Goal: Task Accomplishment & Management: Manage account settings

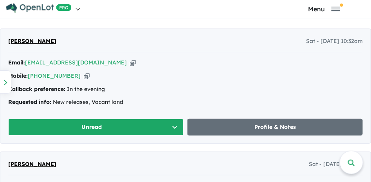
scroll to position [646, 0]
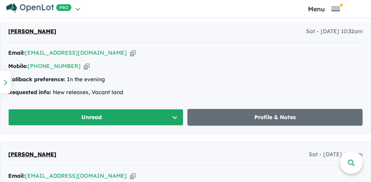
click at [174, 117] on button "Unread" at bounding box center [95, 117] width 175 height 17
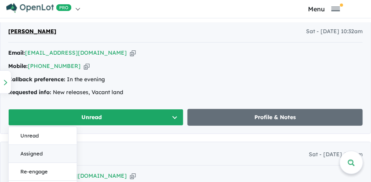
click at [41, 155] on button "Assigned" at bounding box center [43, 154] width 68 height 18
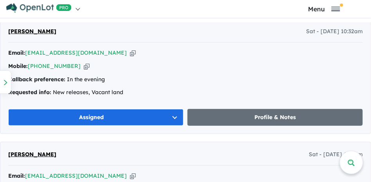
scroll to position [744, 0]
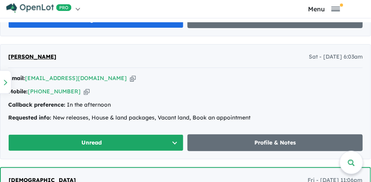
click at [173, 143] on button "Unread" at bounding box center [95, 143] width 175 height 17
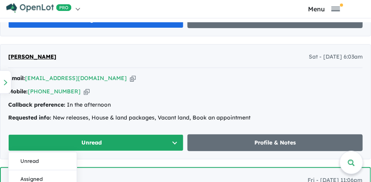
scroll to position [822, 0]
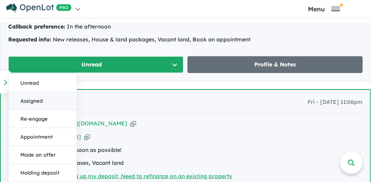
click at [55, 101] on button "Assigned" at bounding box center [43, 101] width 68 height 18
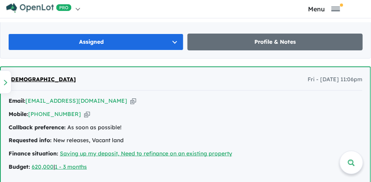
scroll to position [881, 0]
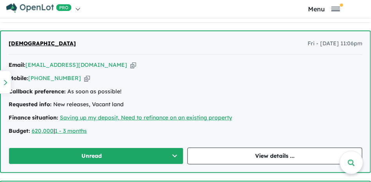
click at [173, 156] on button "Unread" at bounding box center [96, 156] width 175 height 17
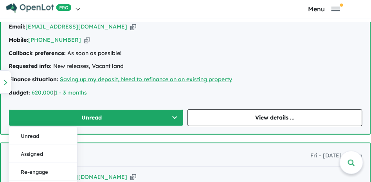
scroll to position [959, 0]
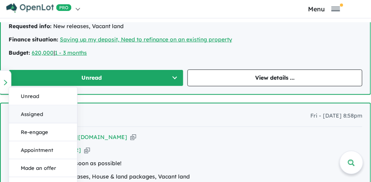
click at [59, 115] on button "Assigned" at bounding box center [43, 115] width 68 height 18
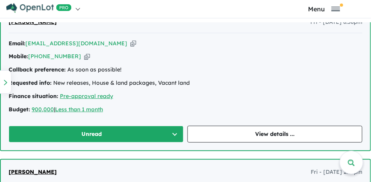
scroll to position [1057, 0]
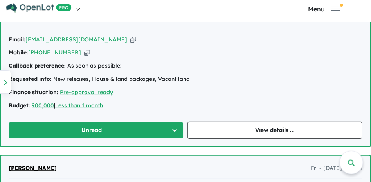
click at [173, 131] on button "Unread" at bounding box center [96, 130] width 175 height 17
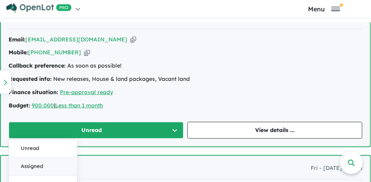
click at [68, 166] on button "Assigned" at bounding box center [43, 167] width 68 height 18
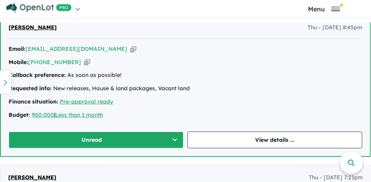
scroll to position [1351, 0]
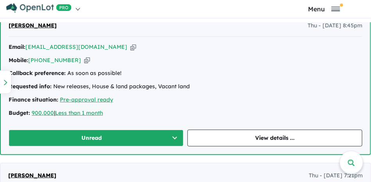
click at [173, 138] on button "Unread" at bounding box center [96, 138] width 175 height 17
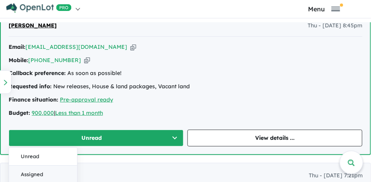
drag, startPoint x: 50, startPoint y: 172, endPoint x: 78, endPoint y: 164, distance: 28.6
click at [50, 172] on button "Assigned" at bounding box center [43, 175] width 68 height 18
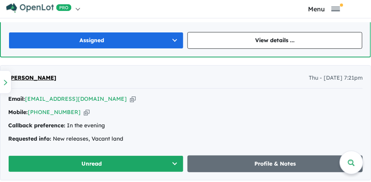
scroll to position [1468, 0]
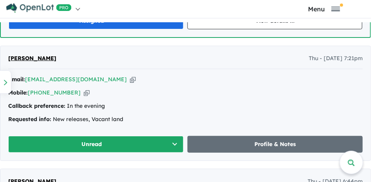
click at [173, 144] on button "Unread" at bounding box center [95, 144] width 175 height 17
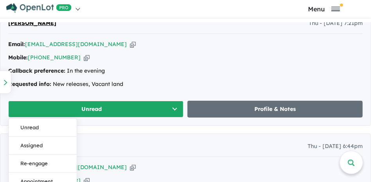
scroll to position [1546, 0]
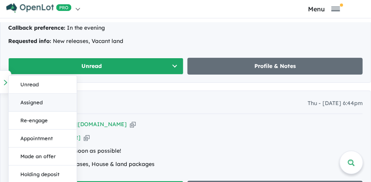
click at [58, 105] on button "Assigned" at bounding box center [43, 103] width 68 height 18
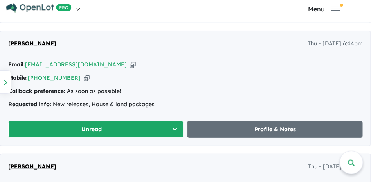
scroll to position [1625, 0]
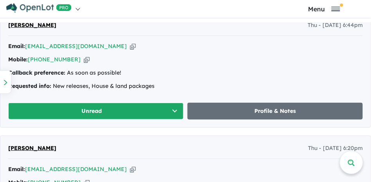
click at [173, 111] on button "Unread" at bounding box center [95, 111] width 175 height 17
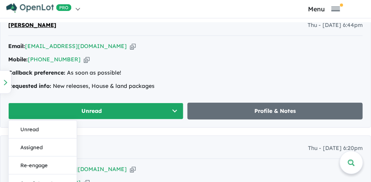
drag, startPoint x: 63, startPoint y: 149, endPoint x: 112, endPoint y: 154, distance: 50.0
click at [64, 149] on button "Assigned" at bounding box center [43, 148] width 68 height 18
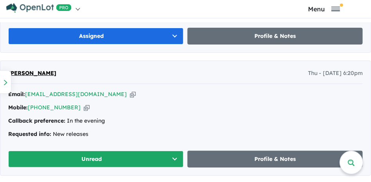
scroll to position [1703, 0]
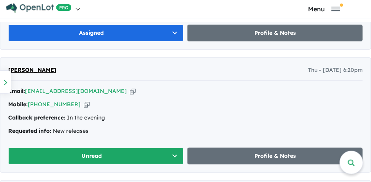
click at [171, 157] on button "Unread" at bounding box center [95, 156] width 175 height 17
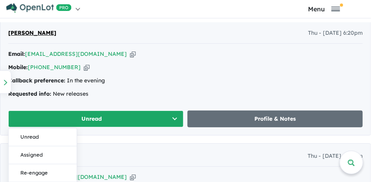
scroll to position [1781, 0]
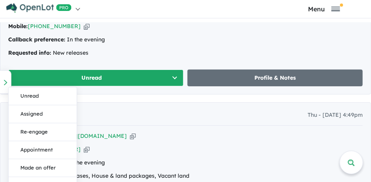
click at [70, 117] on button "Assigned" at bounding box center [43, 115] width 68 height 18
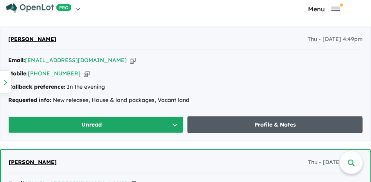
scroll to position [1859, 0]
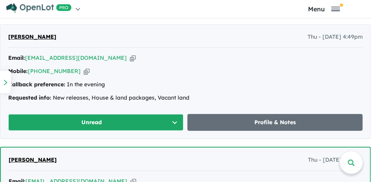
click at [171, 124] on button "Unread" at bounding box center [95, 122] width 175 height 17
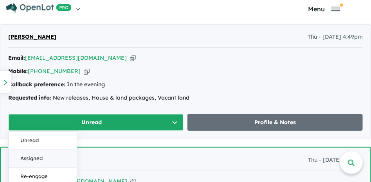
click at [41, 162] on button "Assigned" at bounding box center [43, 159] width 68 height 18
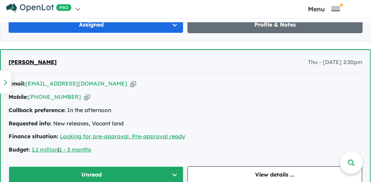
scroll to position [2036, 0]
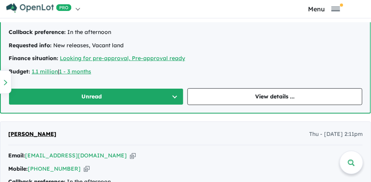
click at [173, 97] on button "Unread" at bounding box center [96, 96] width 175 height 17
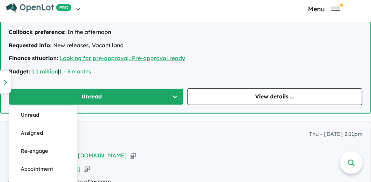
drag, startPoint x: 52, startPoint y: 135, endPoint x: 95, endPoint y: 144, distance: 43.8
click at [52, 136] on button "Assigned" at bounding box center [43, 133] width 68 height 18
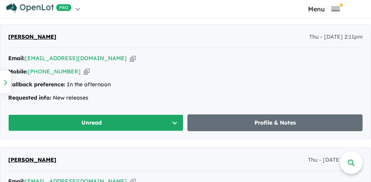
scroll to position [2133, 0]
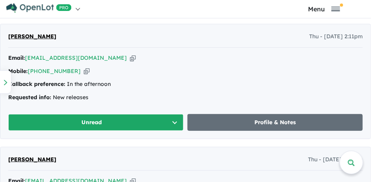
click at [173, 124] on button "Unread" at bounding box center [95, 122] width 175 height 17
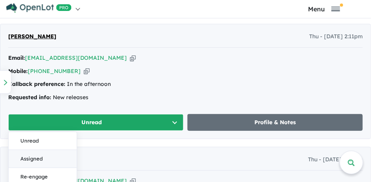
click at [52, 159] on button "Assigned" at bounding box center [43, 159] width 68 height 18
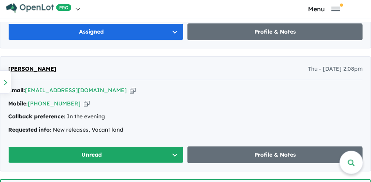
scroll to position [2251, 0]
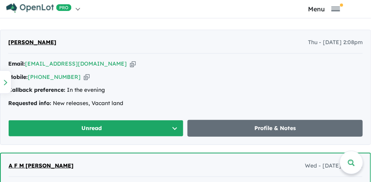
click at [173, 130] on button "Unread" at bounding box center [95, 128] width 175 height 17
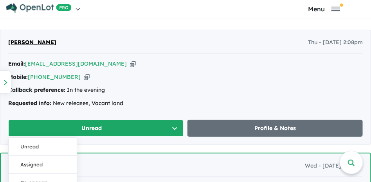
click at [65, 166] on button "Assigned" at bounding box center [43, 165] width 68 height 18
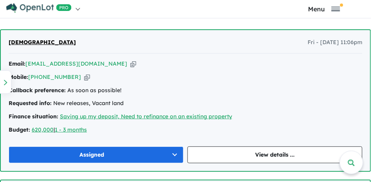
scroll to position [842, 0]
